Goal: Find specific page/section: Find specific page/section

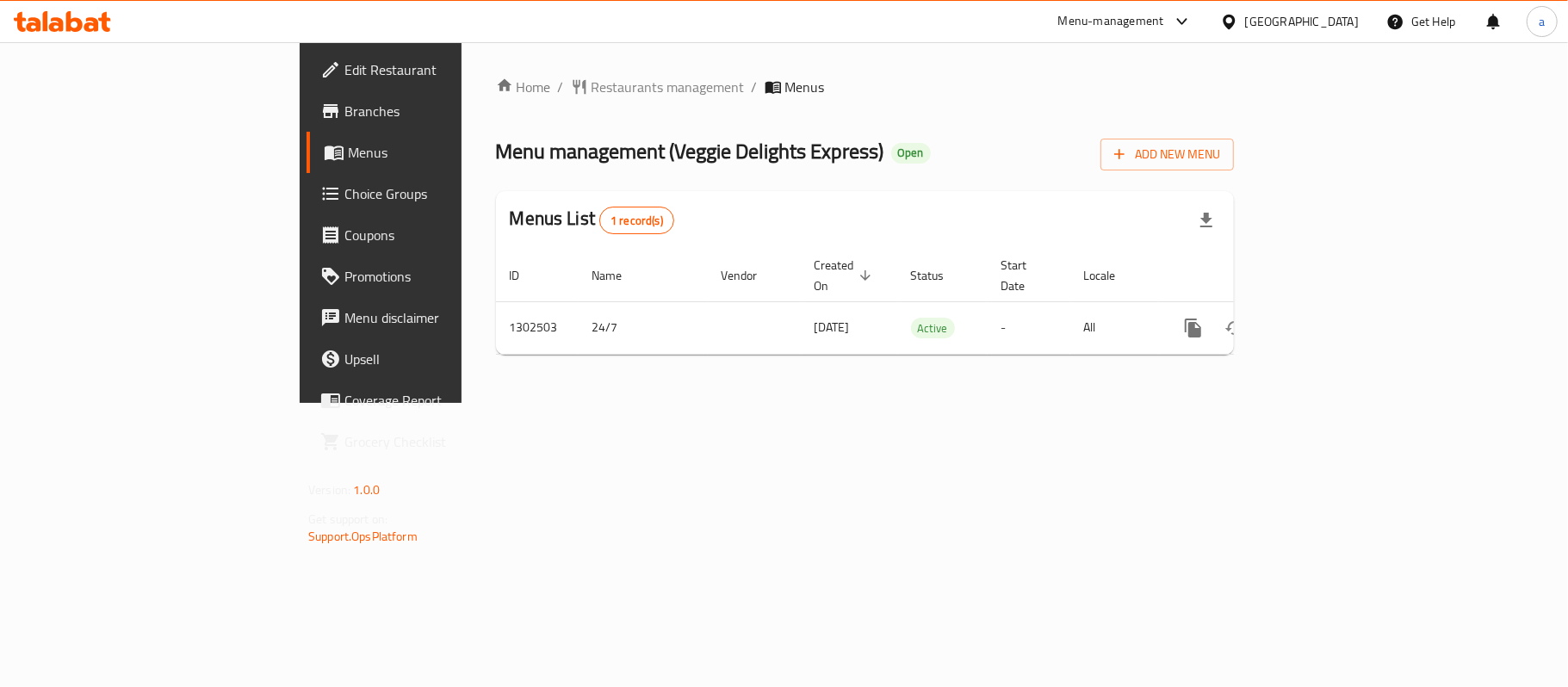
click at [86, 23] on icon at bounding box center [62, 22] width 97 height 21
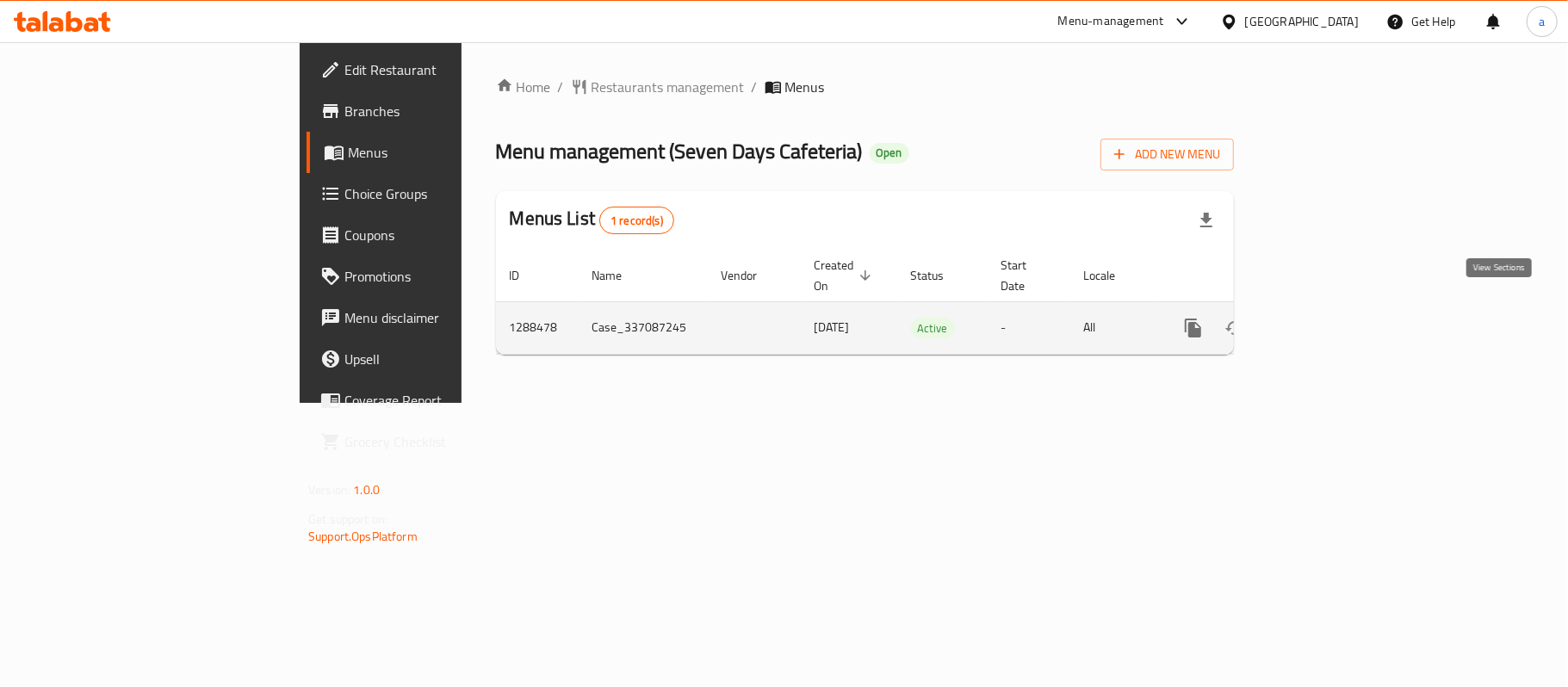
click at [1328, 317] on icon "enhanced table" at bounding box center [1317, 328] width 21 height 21
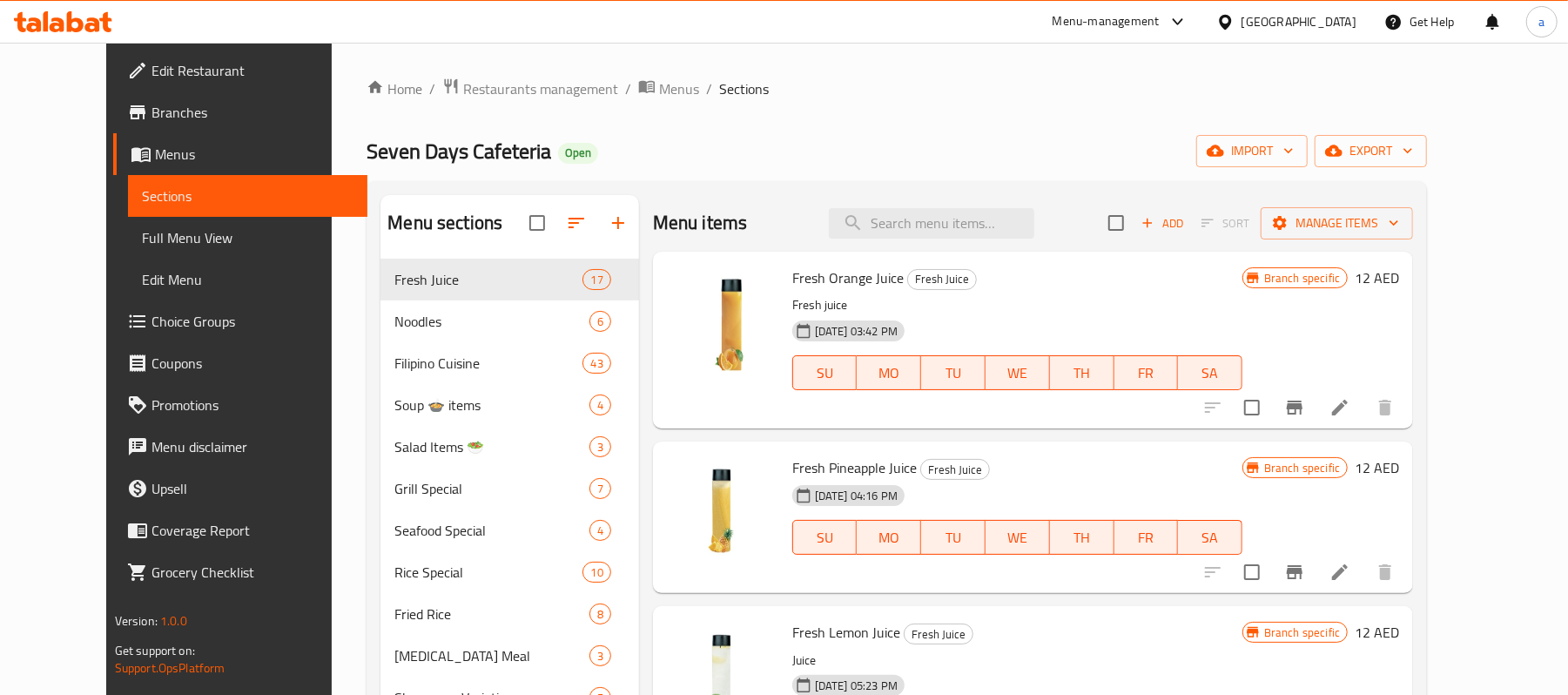
click at [77, 29] on icon at bounding box center [75, 22] width 17 height 21
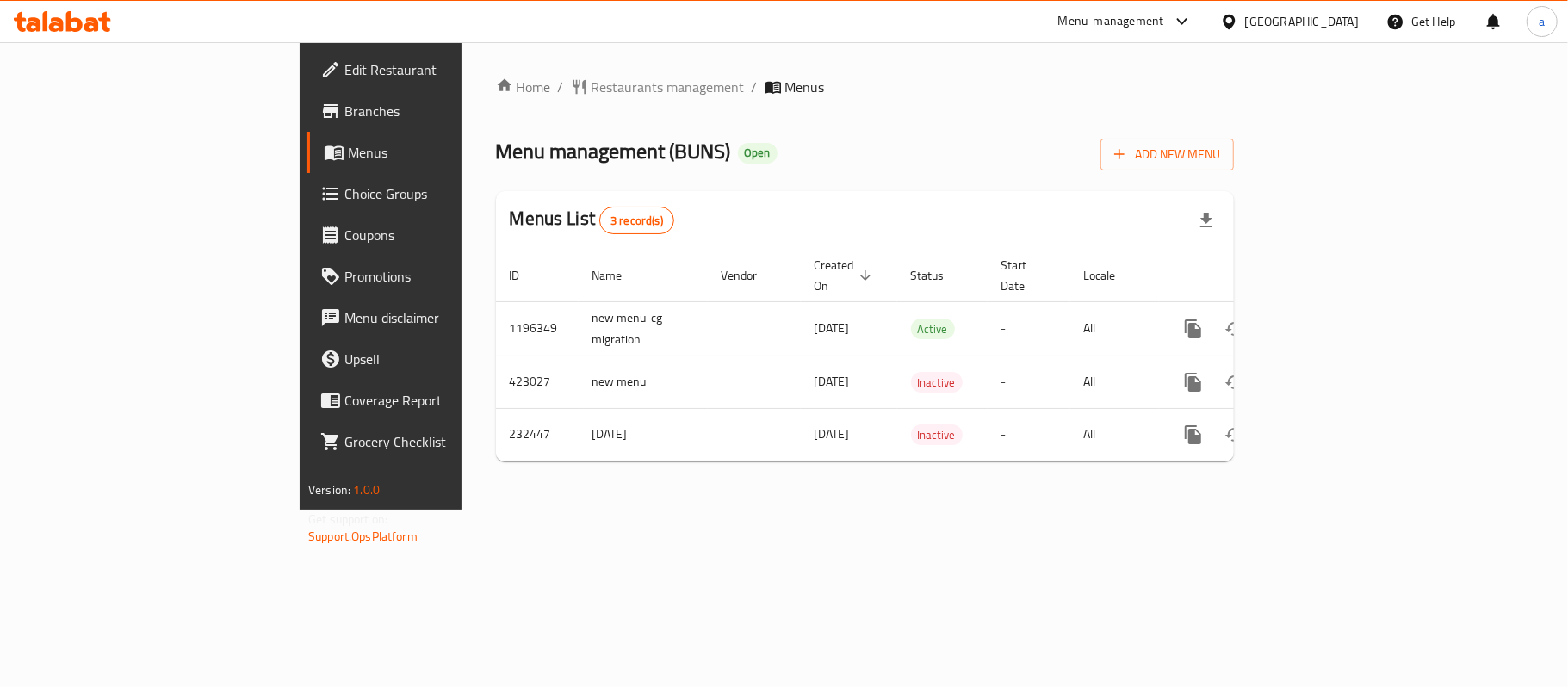
click at [75, 32] on div at bounding box center [62, 22] width 97 height 21
